Goal: Task Accomplishment & Management: Manage account settings

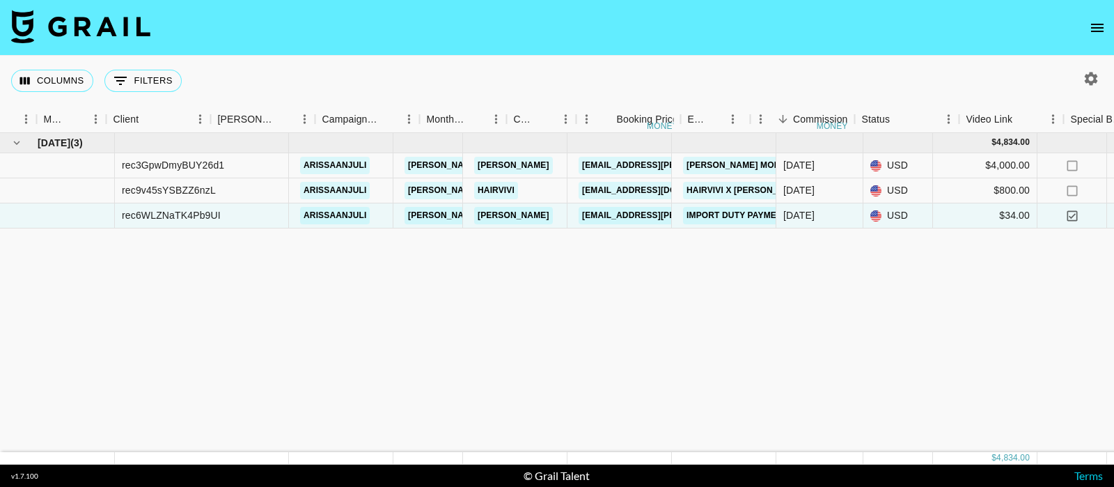
drag, startPoint x: 0, startPoint y: 0, endPoint x: 1096, endPoint y: 33, distance: 1096.7
click at [1096, 33] on icon "open drawer" at bounding box center [1097, 27] width 17 height 17
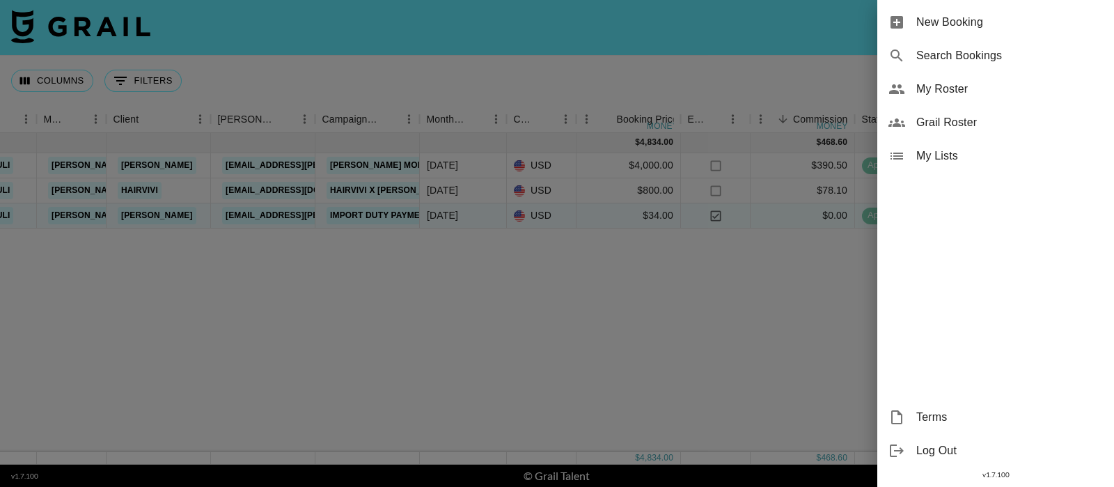
click at [943, 419] on span "Terms" at bounding box center [1009, 417] width 187 height 17
click at [714, 276] on div at bounding box center [557, 243] width 1114 height 487
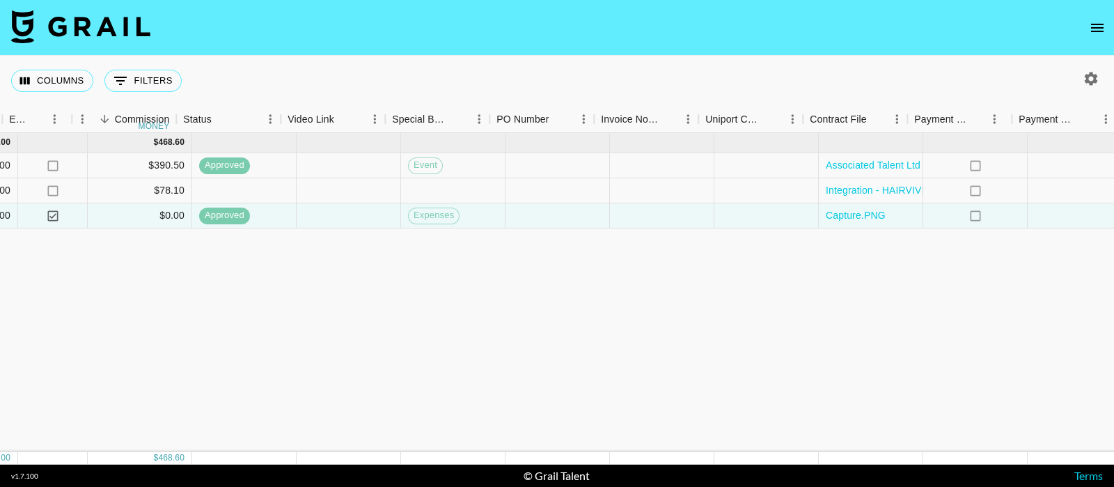
scroll to position [0, 1035]
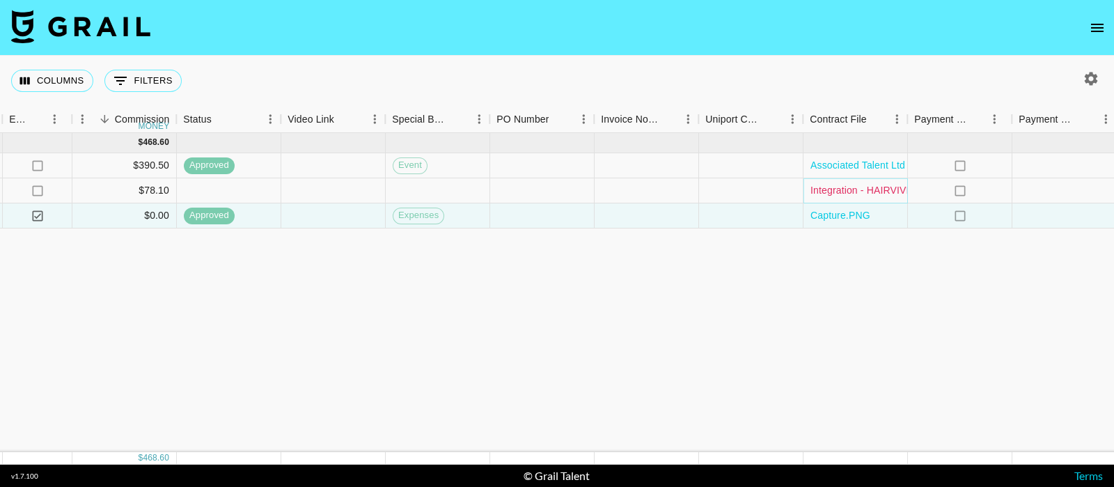
click at [857, 189] on link "Integration - HAIRVIVI X arissa anjuli GENERAL SERVICE AGREEMENT signed .pdf" at bounding box center [1028, 190] width 435 height 14
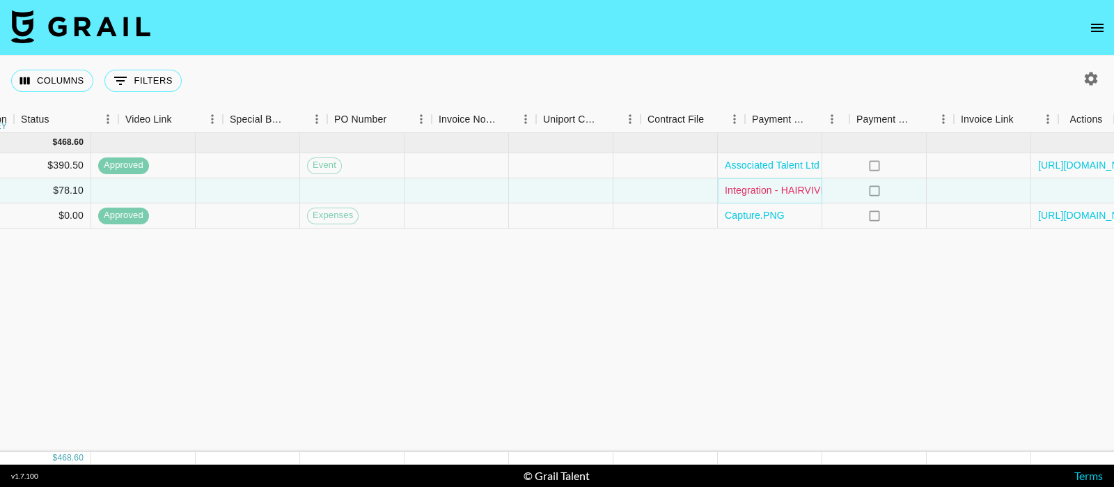
scroll to position [0, 1197]
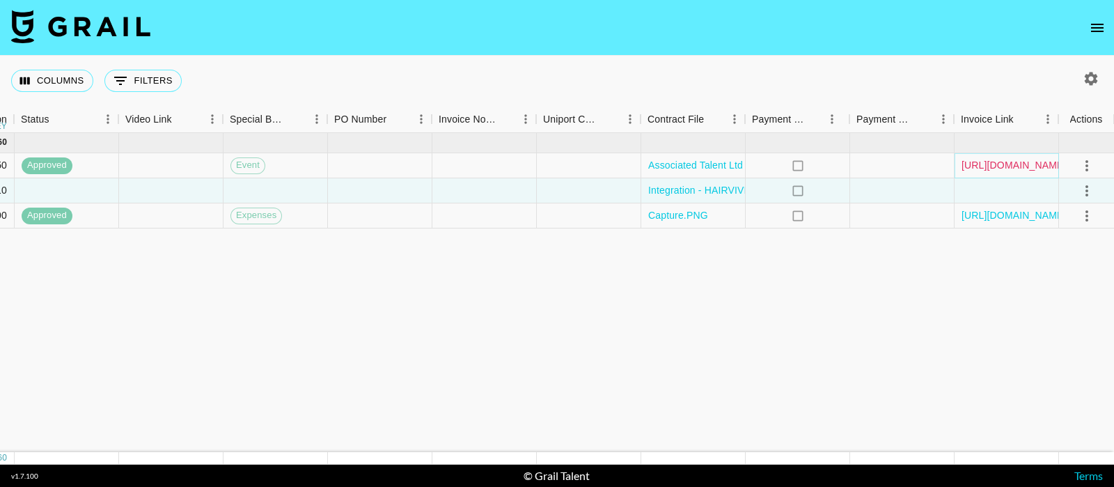
click at [1001, 161] on link "https://in.xero.com/cyoCcGvxtUDuRZ3KOqGAAEtNDd1RS0xAXPSvhDMB" at bounding box center [1014, 165] width 105 height 14
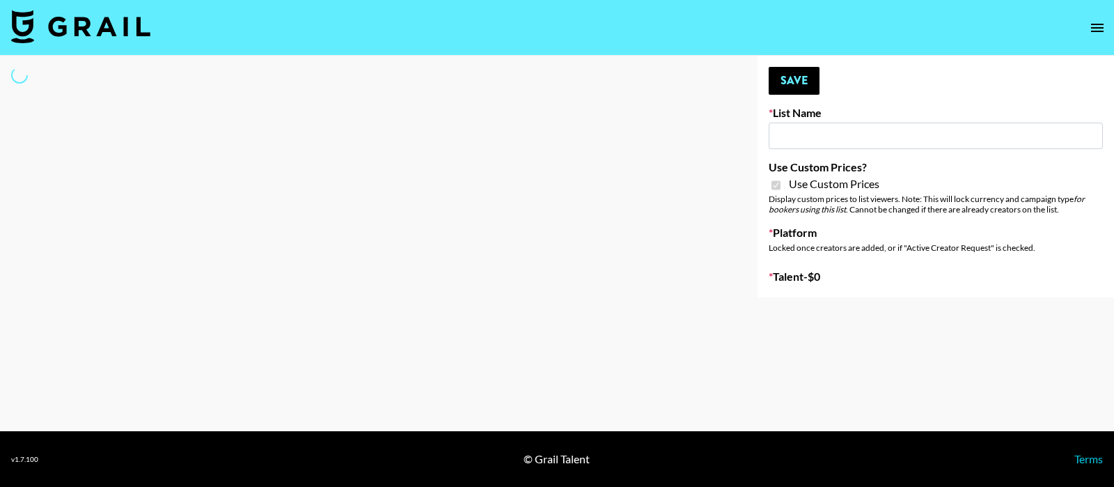
type input "Jinx Fall Campaign"
checkbox input "true"
select select "Brand"
type input "Nippies"
checkbox input "true"
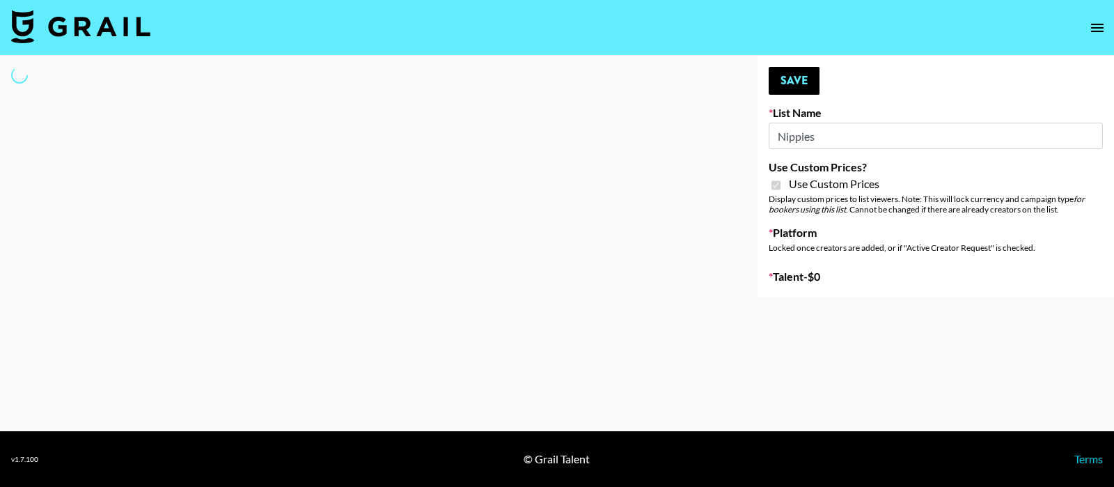
select select "Brand"
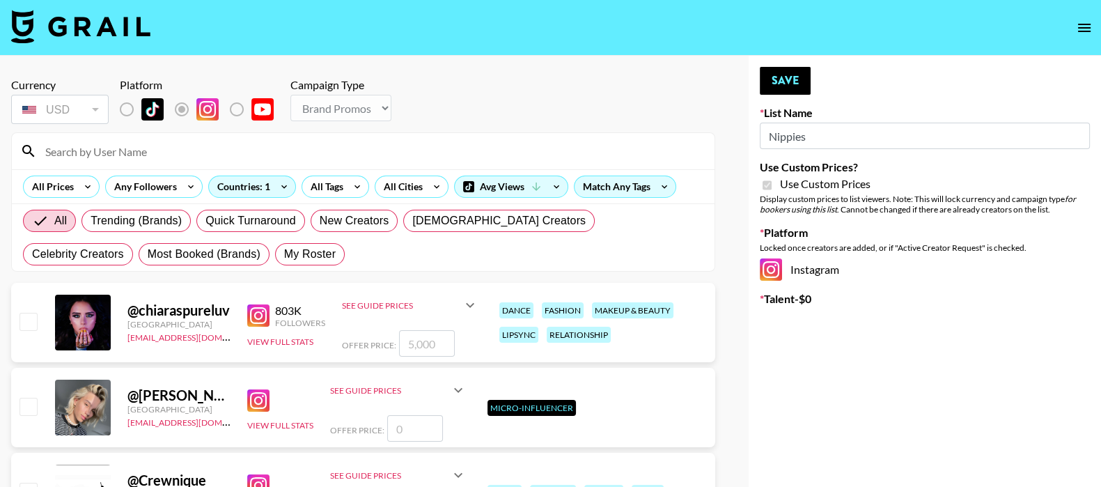
click at [247, 152] on input at bounding box center [371, 151] width 669 height 22
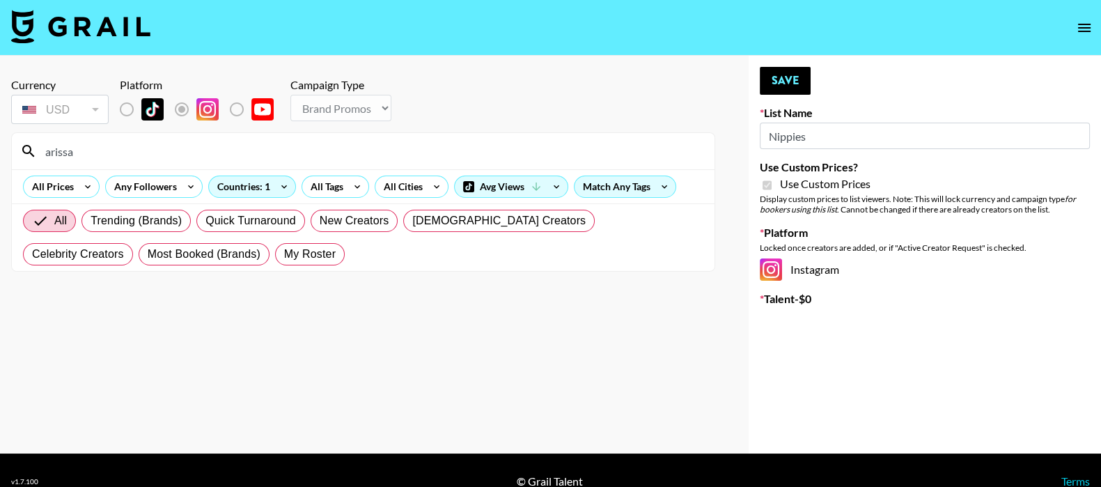
type input "arissaanj"
click at [115, 154] on input "arissaanj" at bounding box center [371, 151] width 669 height 22
click at [125, 109] on label "List locked to Instagram." at bounding box center [138, 109] width 52 height 29
click at [240, 106] on label "List locked to Instagram." at bounding box center [248, 109] width 52 height 29
click at [90, 149] on input "arissaanj" at bounding box center [371, 151] width 669 height 22
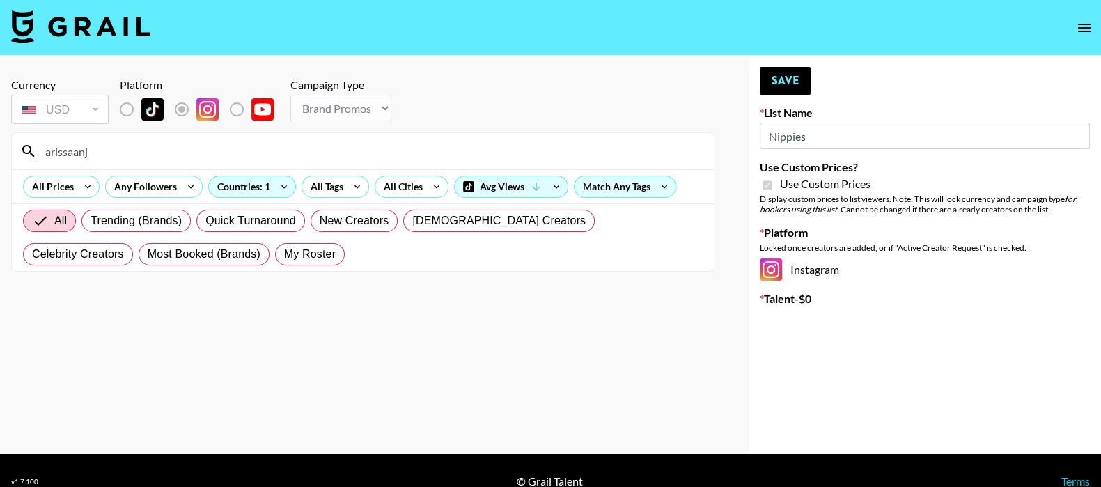
drag, startPoint x: 104, startPoint y: 148, endPoint x: 33, endPoint y: 162, distance: 72.4
click at [35, 160] on div "arissaanj" at bounding box center [363, 151] width 703 height 36
type input "aris"
click at [384, 240] on div "All Trending (Brands) Quick Turnaround New Creators LGBTQIA+ Creators Celebrity…" at bounding box center [363, 237] width 686 height 67
click at [283, 185] on icon at bounding box center [284, 186] width 22 height 21
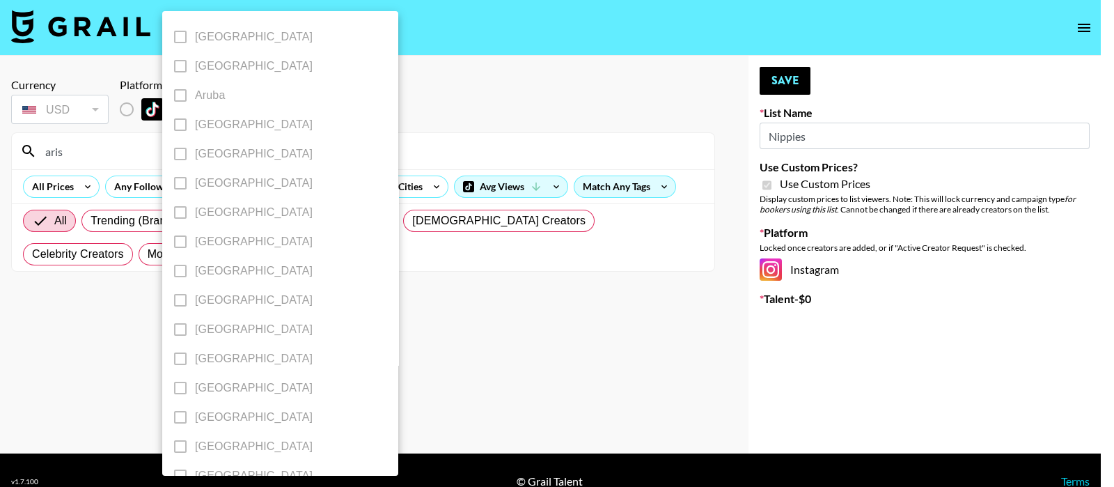
click at [387, 254] on div at bounding box center [557, 243] width 1114 height 487
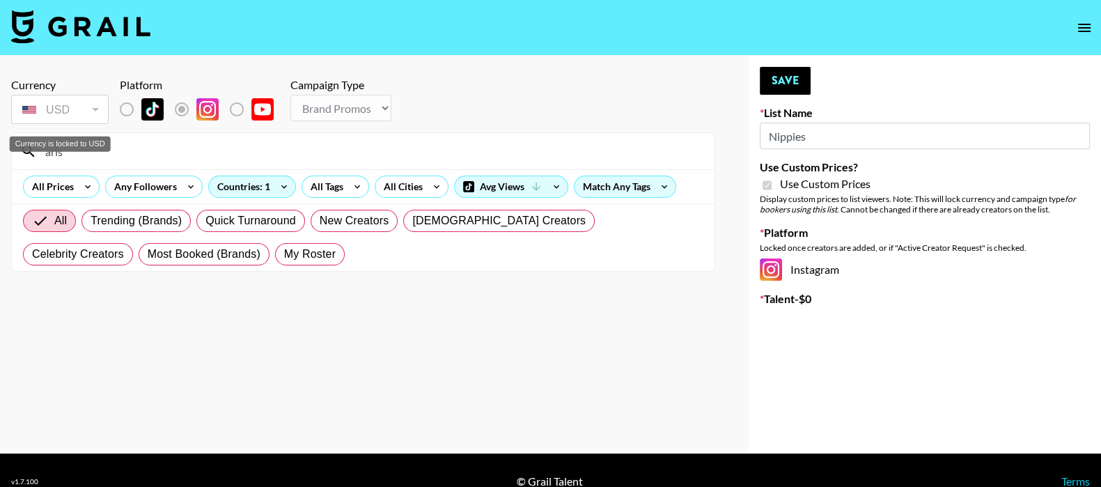
click at [59, 100] on div "USD" at bounding box center [60, 109] width 92 height 24
drag, startPoint x: 212, startPoint y: 158, endPoint x: 0, endPoint y: 162, distance: 212.4
click at [0, 162] on div "Currency USD USD ​ Platform Campaign Type Choose Type... Song Promos Brand Prom…" at bounding box center [363, 255] width 726 height 398
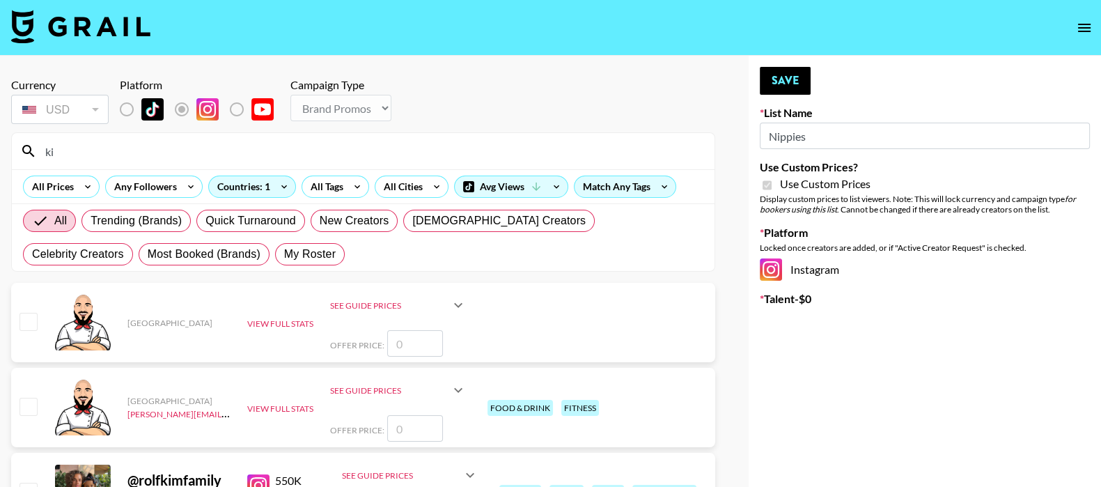
type input "k"
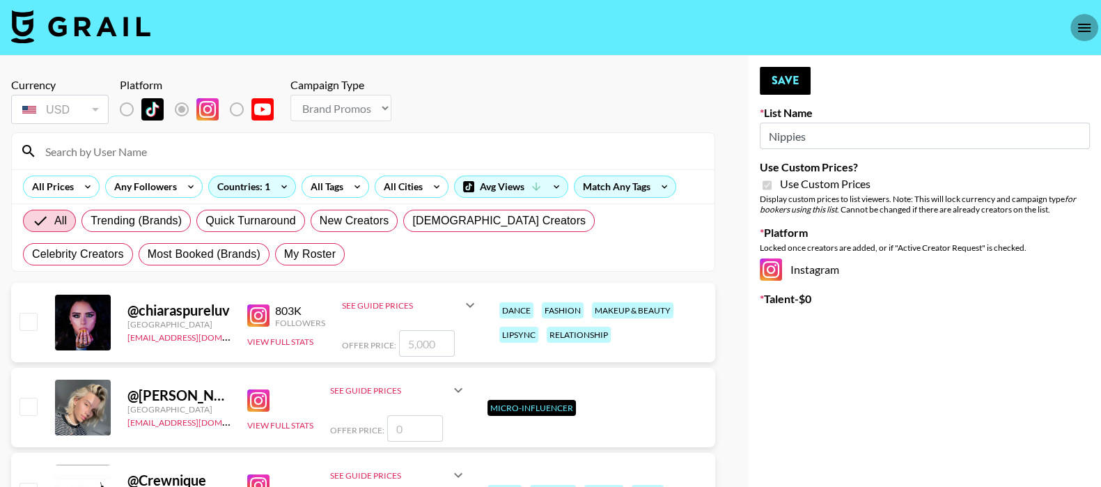
click at [1079, 22] on icon "open drawer" at bounding box center [1084, 27] width 17 height 17
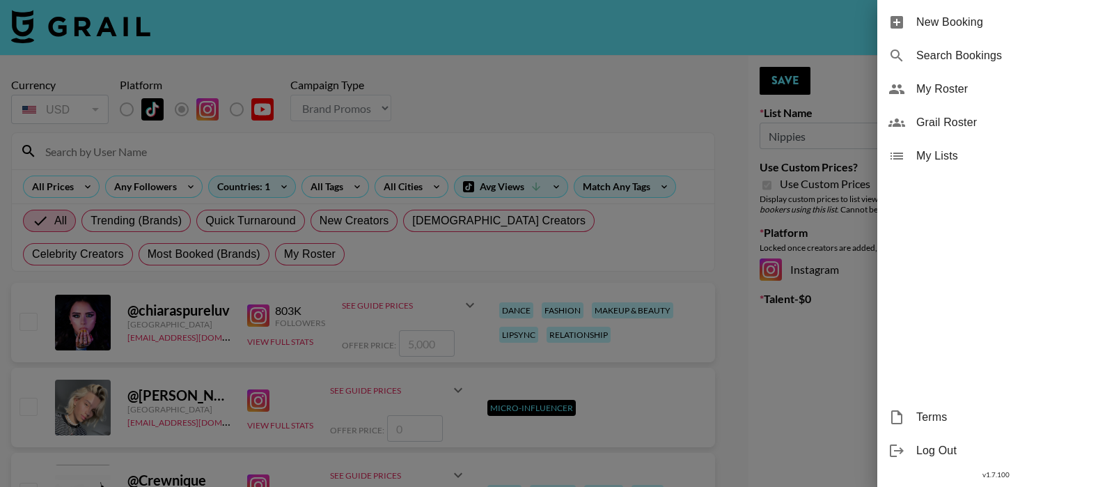
click at [966, 89] on span "My Roster" at bounding box center [1009, 89] width 187 height 17
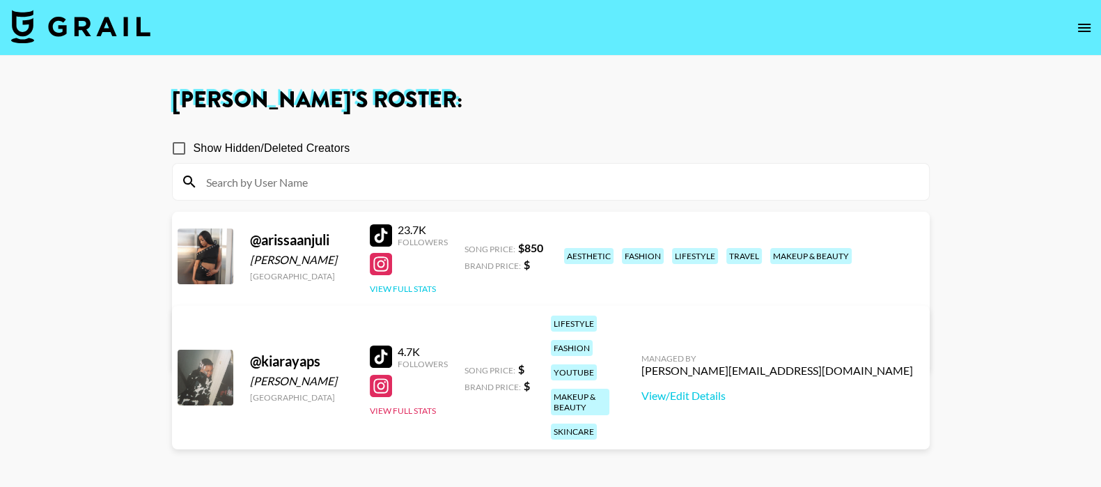
click at [408, 286] on button "View Full Stats" at bounding box center [403, 288] width 66 height 10
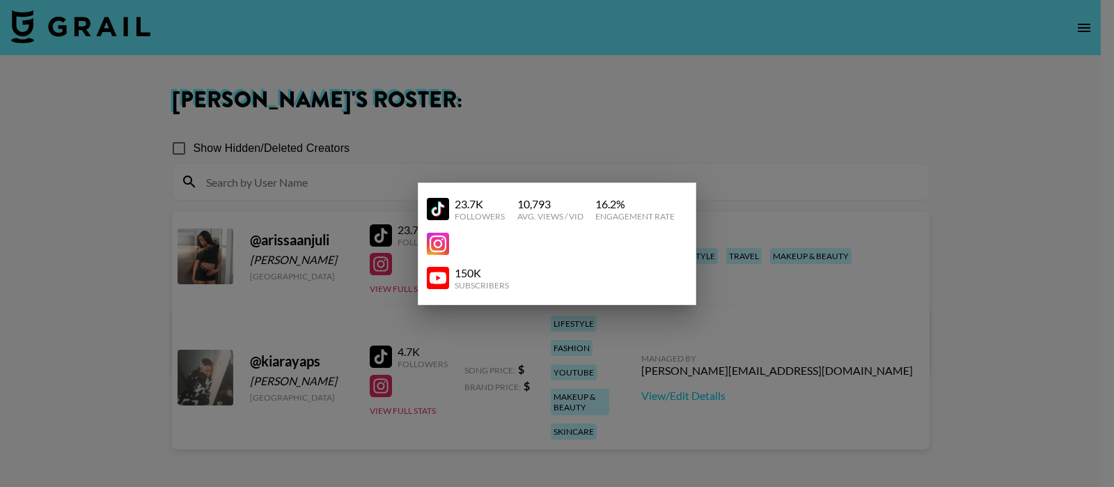
click at [407, 287] on div at bounding box center [557, 243] width 1114 height 487
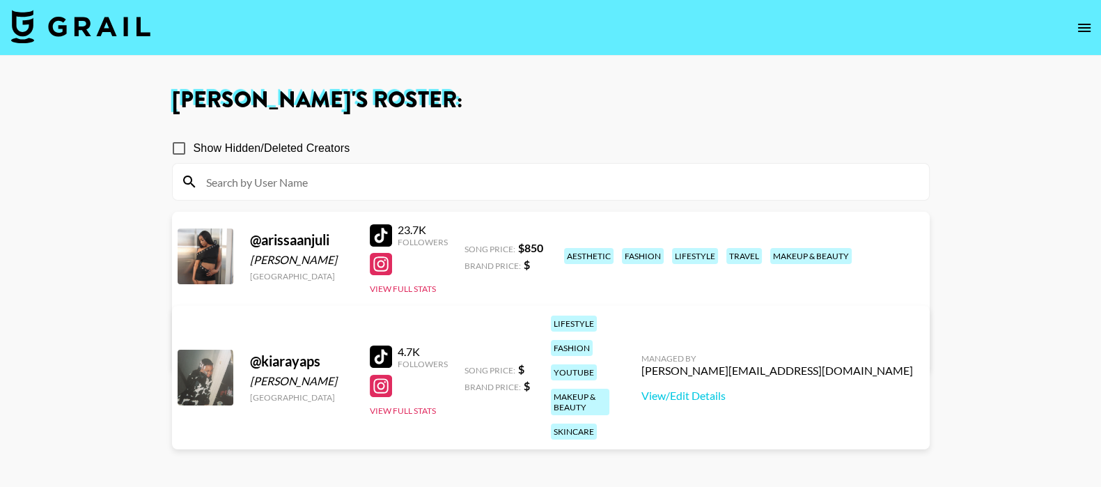
click at [469, 341] on link "View/Edit Details" at bounding box center [333, 348] width 272 height 14
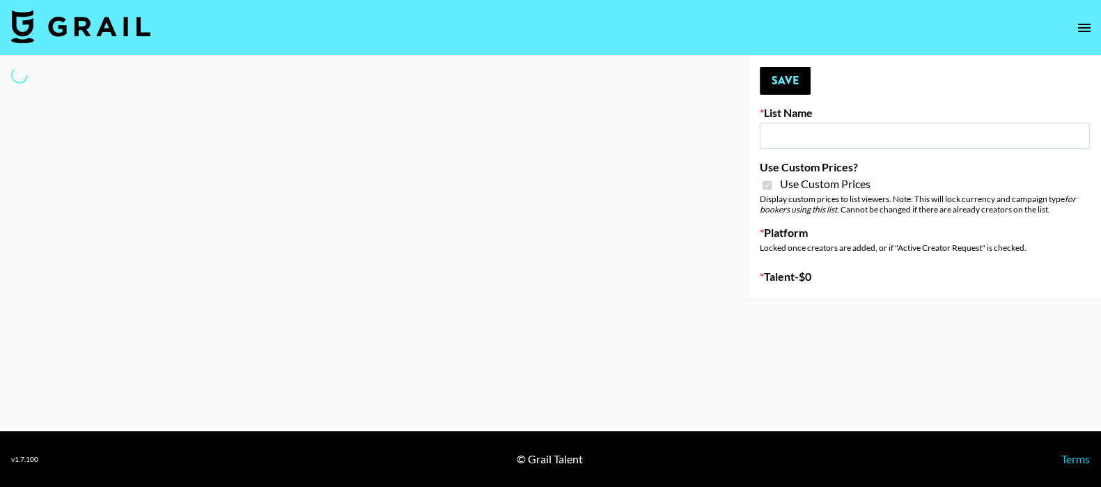
type input "Nippies"
checkbox input "true"
select select "Brand"
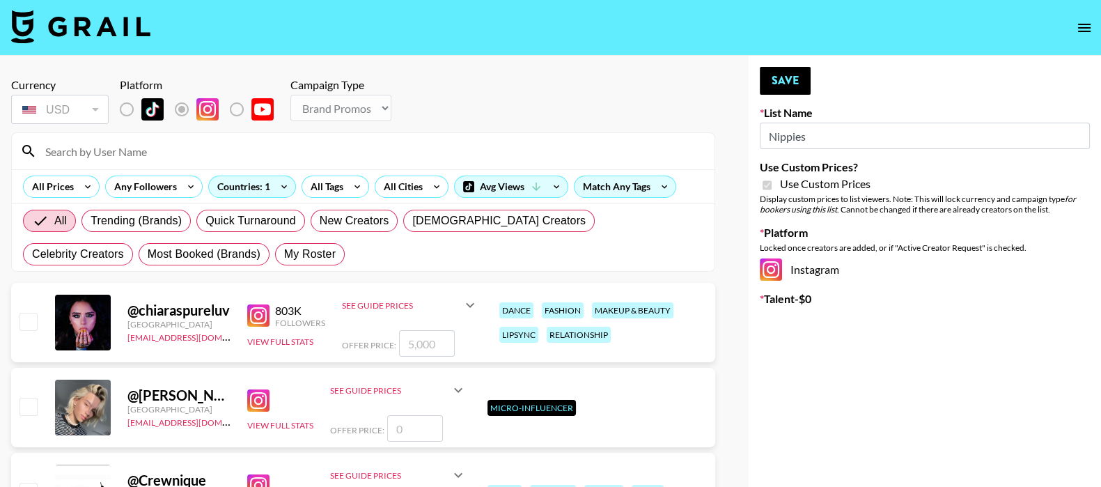
click at [160, 150] on input at bounding box center [371, 151] width 669 height 22
click at [445, 141] on input at bounding box center [371, 151] width 669 height 22
click at [641, 185] on div "Match Any Tags" at bounding box center [625, 186] width 101 height 21
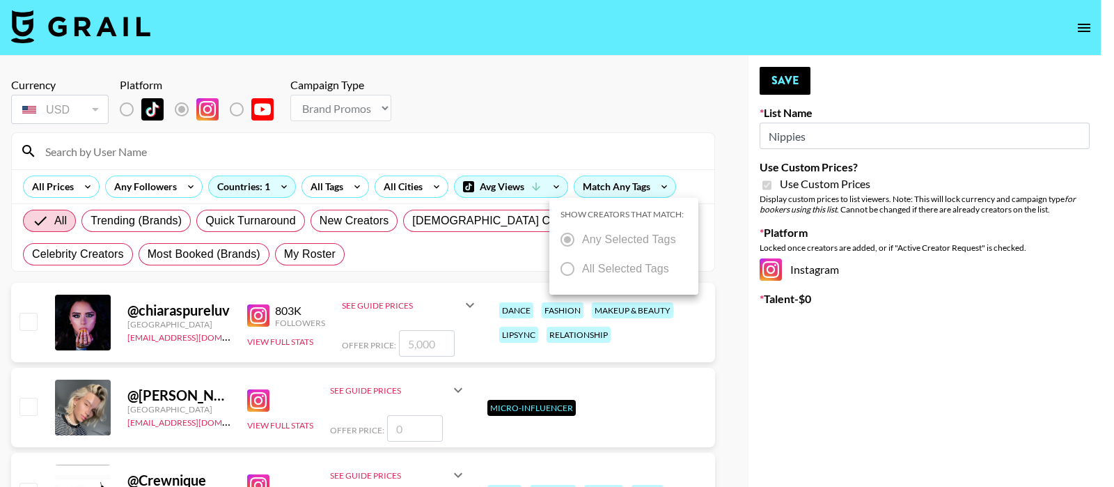
click at [189, 247] on div at bounding box center [557, 243] width 1114 height 487
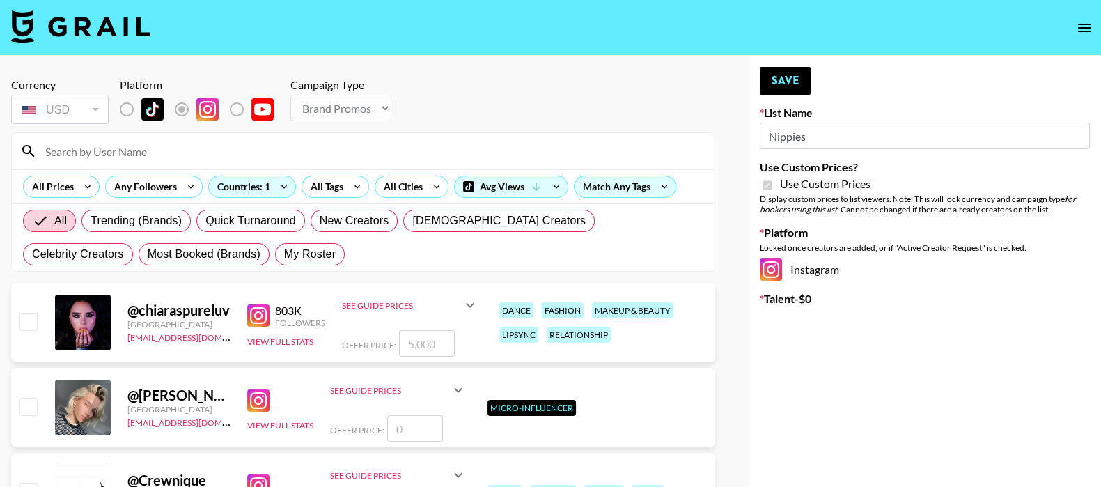
click at [284, 254] on span "My Roster" at bounding box center [310, 254] width 52 height 17
click at [284, 254] on input "My Roster" at bounding box center [284, 254] width 0 height 0
radio input "true"
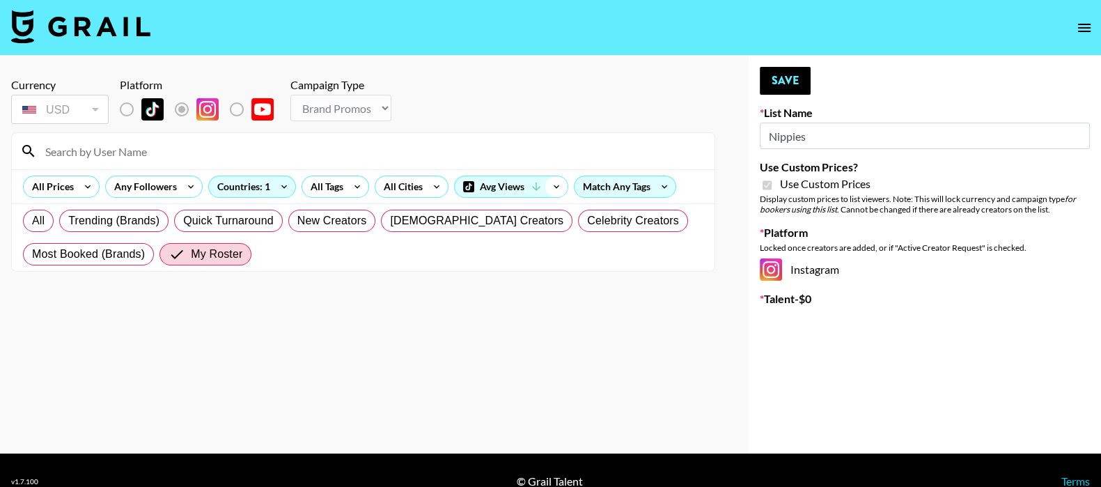
click at [559, 189] on icon at bounding box center [556, 186] width 22 height 21
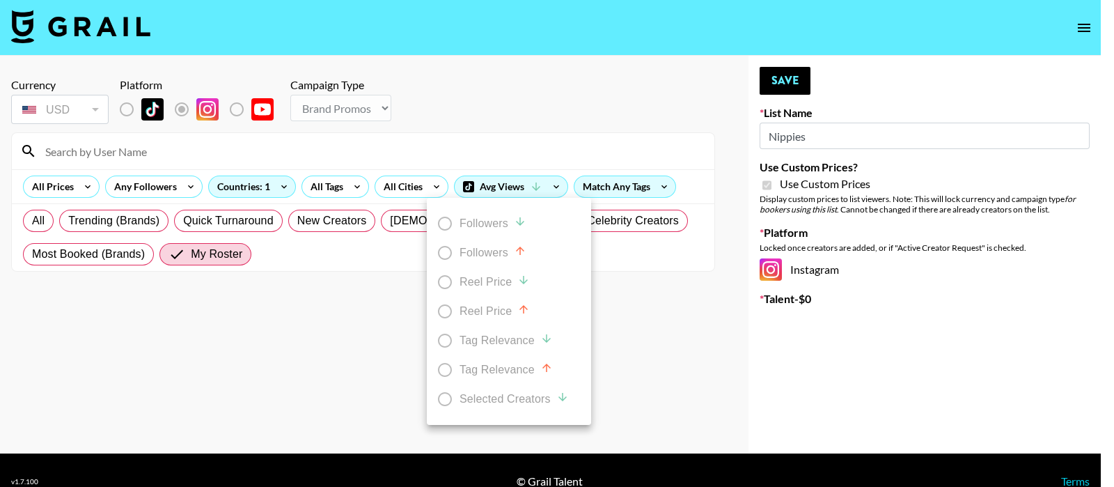
click at [619, 186] on div at bounding box center [557, 243] width 1114 height 487
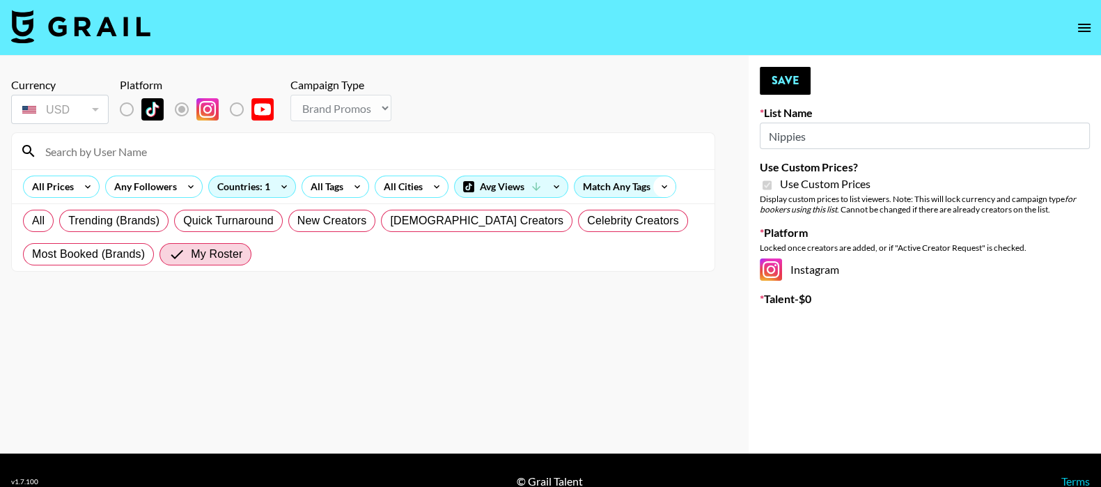
click at [658, 182] on icon at bounding box center [664, 186] width 22 height 21
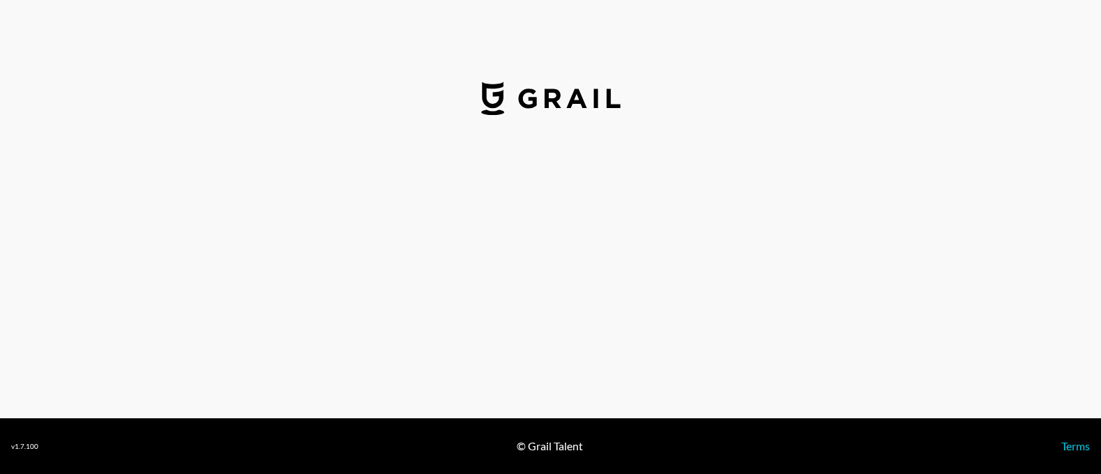
select select "USD"
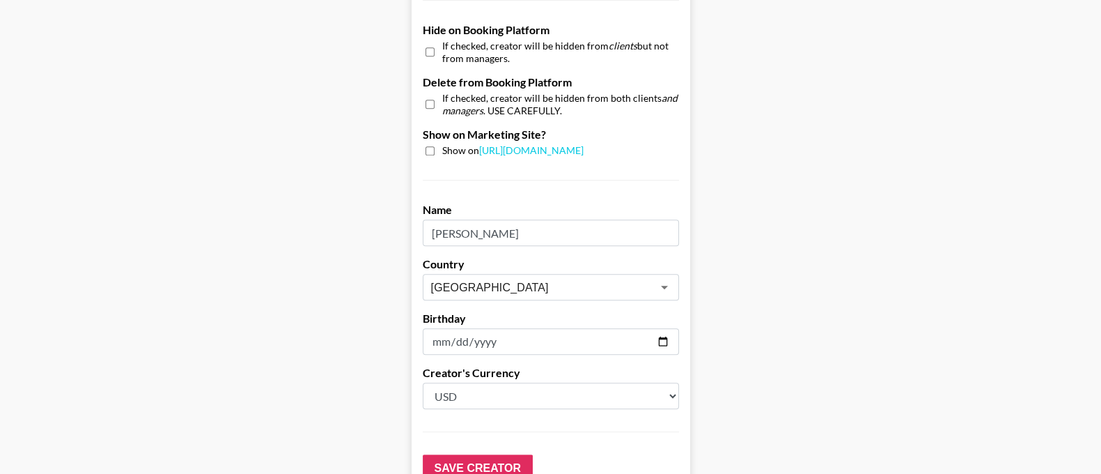
scroll to position [1240, 0]
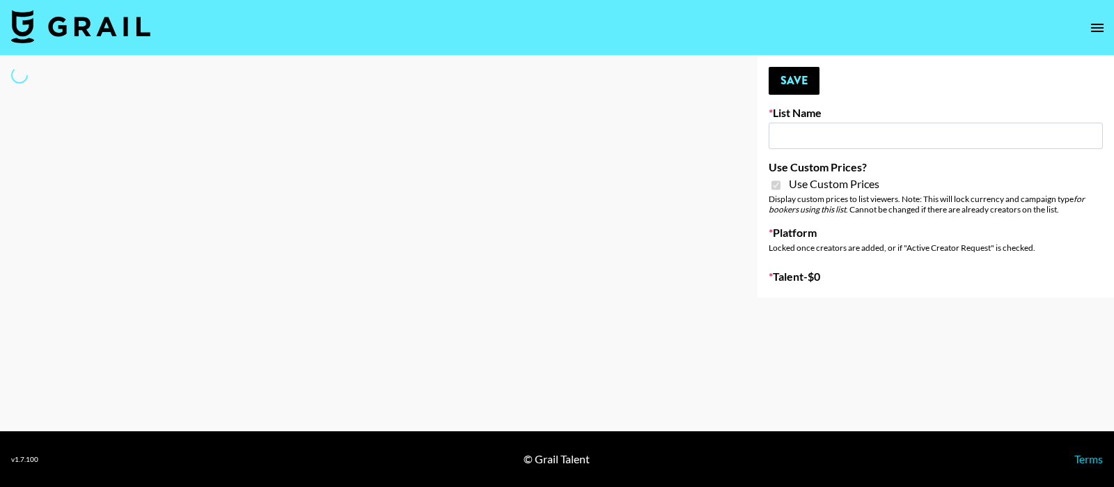
type input "Jinx Fall Campaign"
checkbox input "true"
select select "Brand"
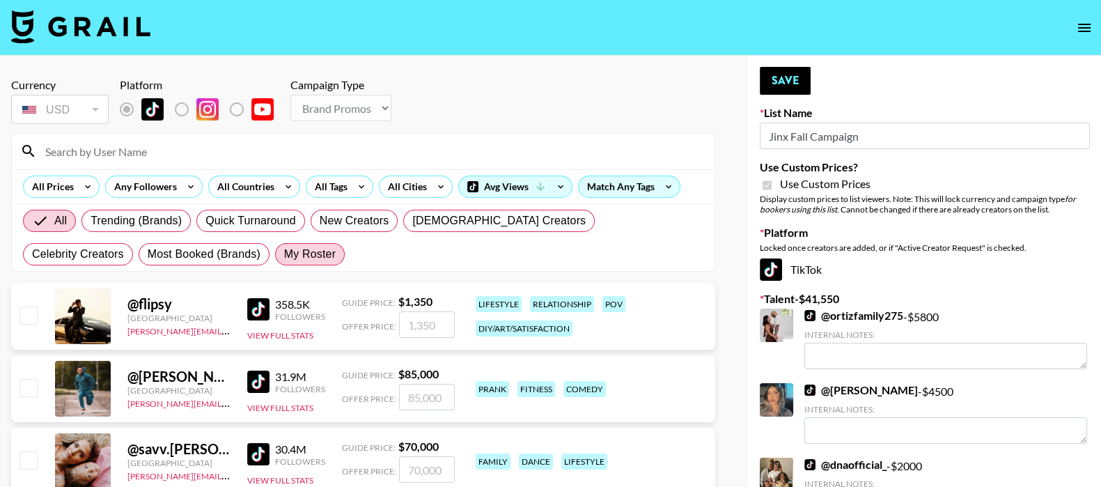
click at [275, 251] on label "My Roster" at bounding box center [310, 254] width 70 height 22
click at [284, 254] on input "My Roster" at bounding box center [284, 254] width 0 height 0
radio input "true"
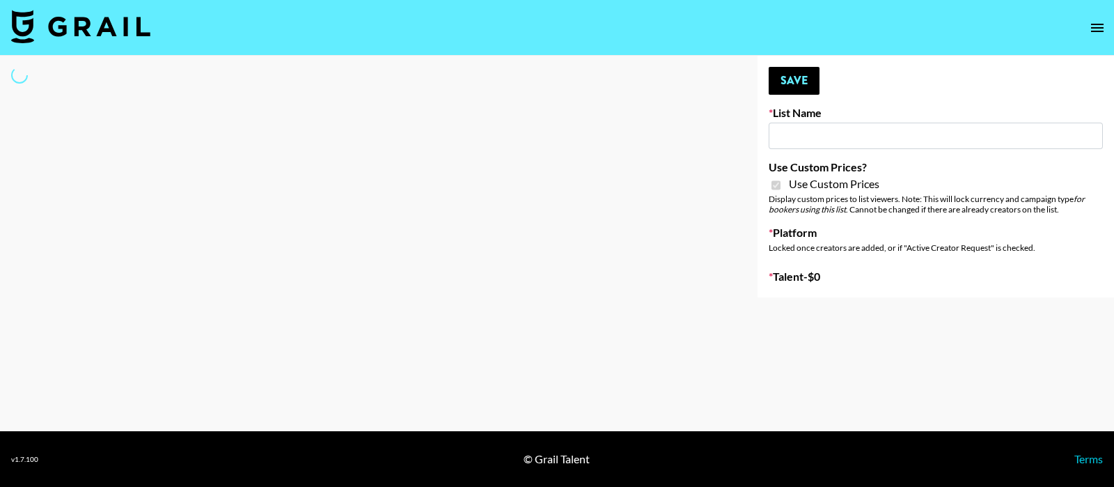
type input "Nippies"
checkbox input "true"
select select "Brand"
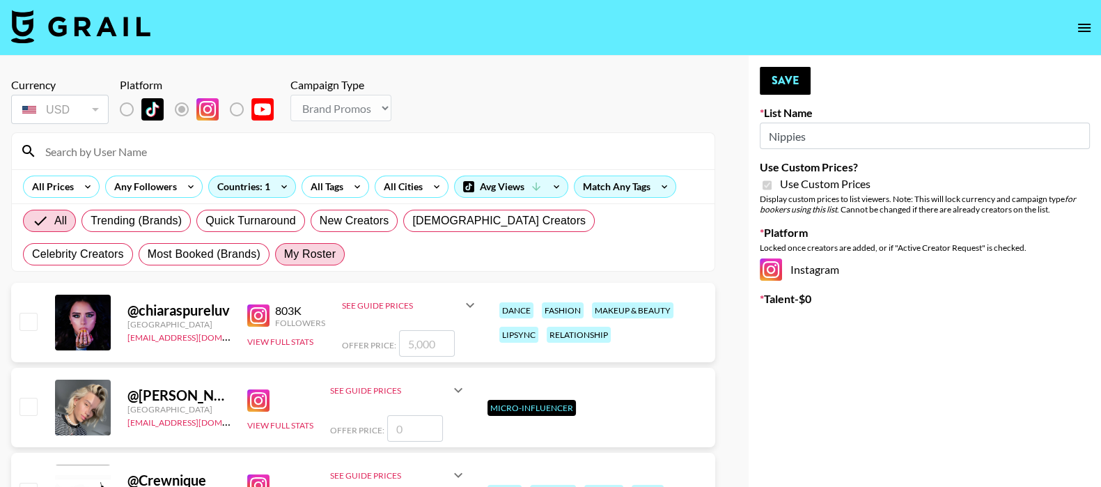
click at [284, 256] on span "My Roster" at bounding box center [310, 254] width 52 height 17
click at [284, 254] on input "My Roster" at bounding box center [284, 254] width 0 height 0
radio input "true"
